Goal: Task Accomplishment & Management: Complete application form

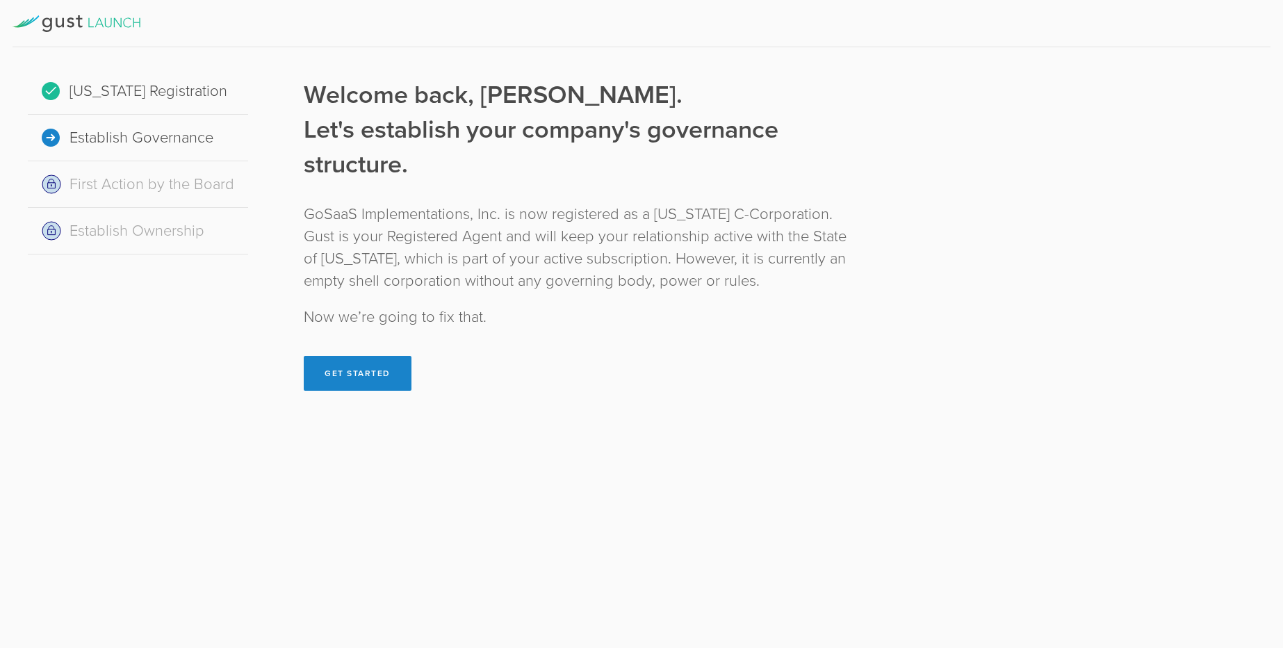
click at [101, 29] on icon at bounding box center [77, 23] width 128 height 17
click at [330, 364] on button "Get Started" at bounding box center [358, 373] width 108 height 35
